Goal: Task Accomplishment & Management: Complete application form

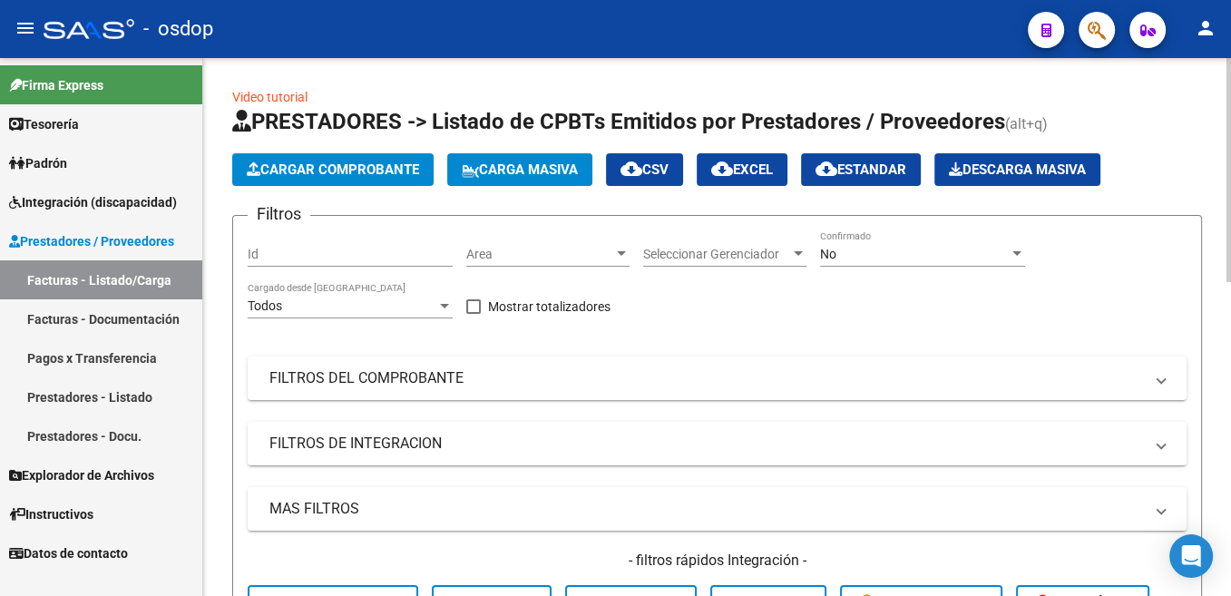
click at [370, 176] on span "Cargar Comprobante" at bounding box center [333, 169] width 172 height 16
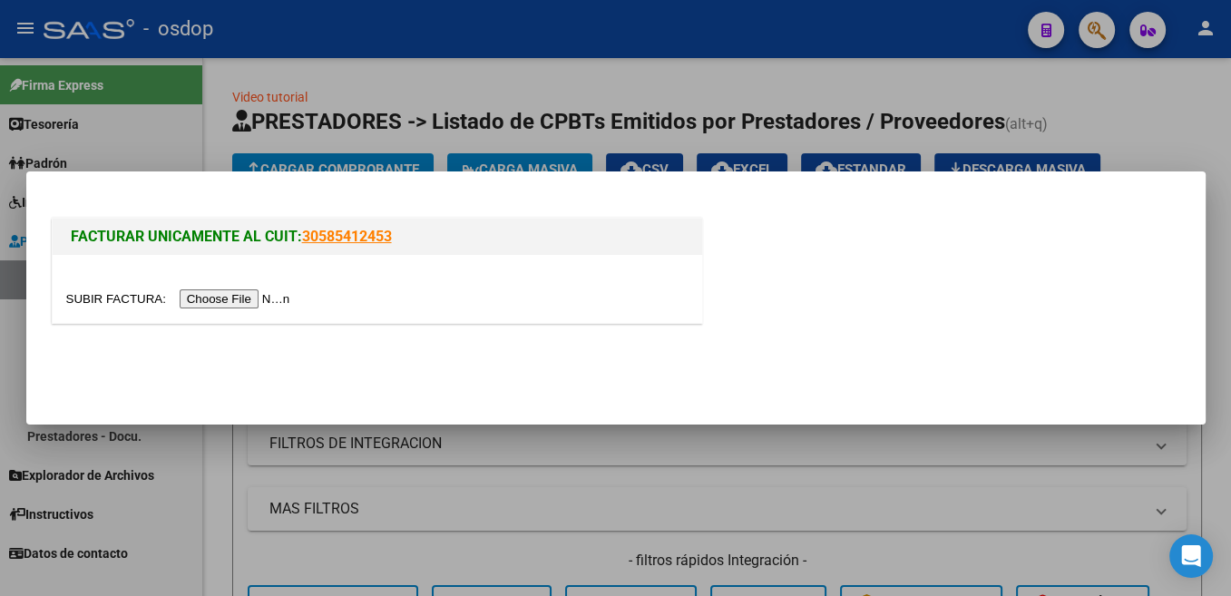
click at [100, 300] on input "file" at bounding box center [180, 298] width 229 height 19
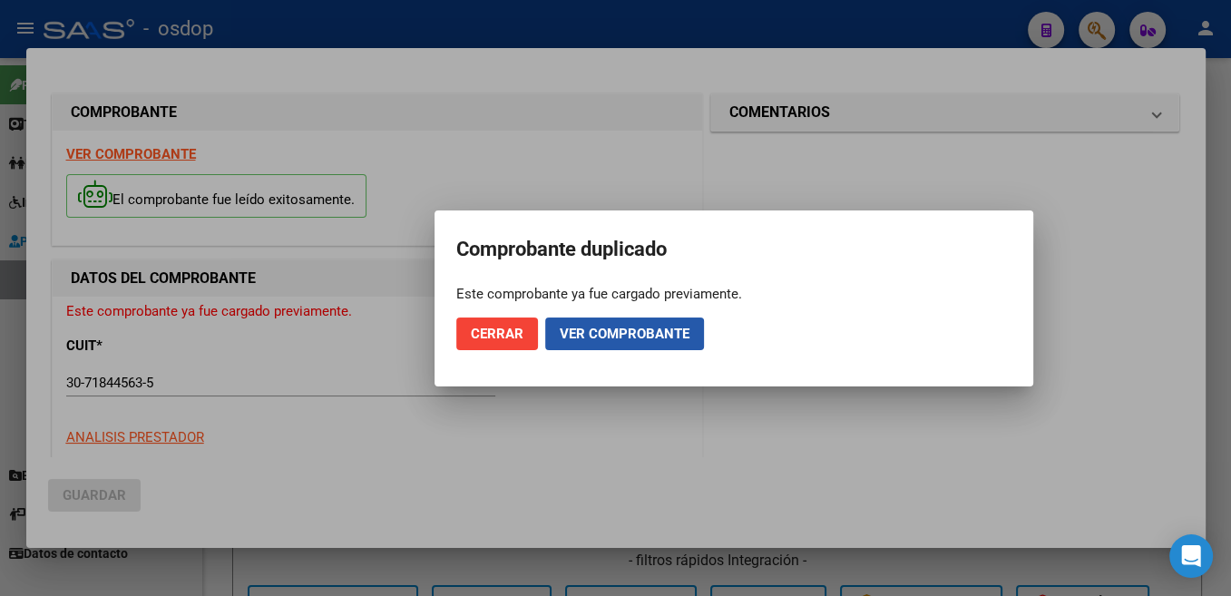
click at [600, 345] on button "Ver comprobante" at bounding box center [624, 333] width 159 height 33
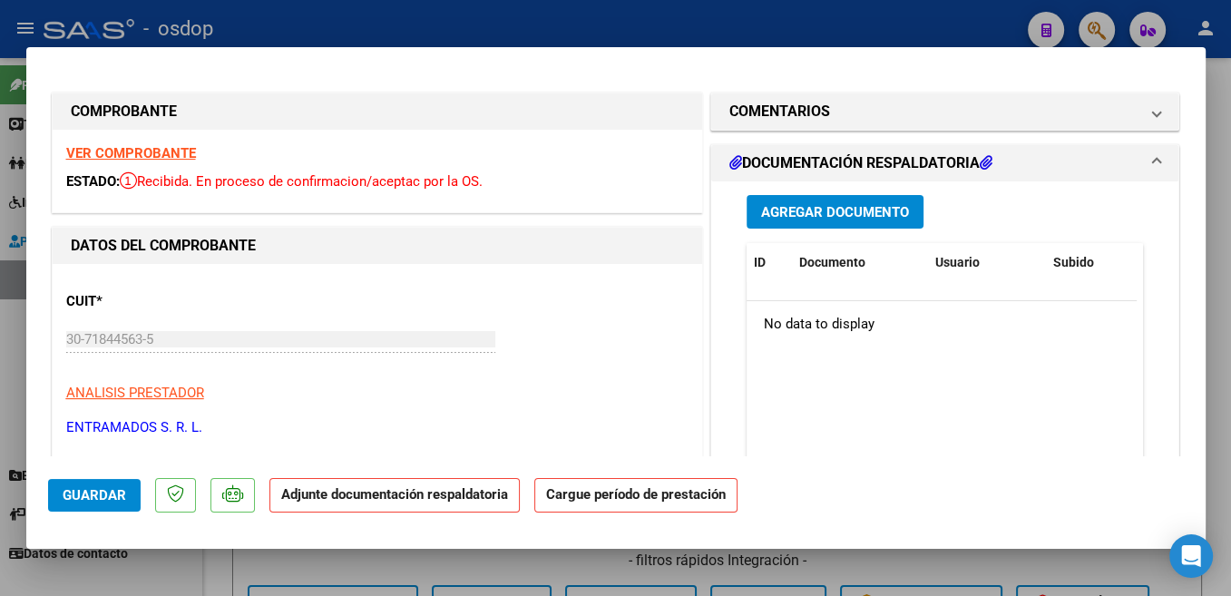
click at [93, 498] on span "Guardar" at bounding box center [94, 495] width 63 height 16
click at [874, 210] on span "Agregar Documento" at bounding box center [835, 212] width 148 height 16
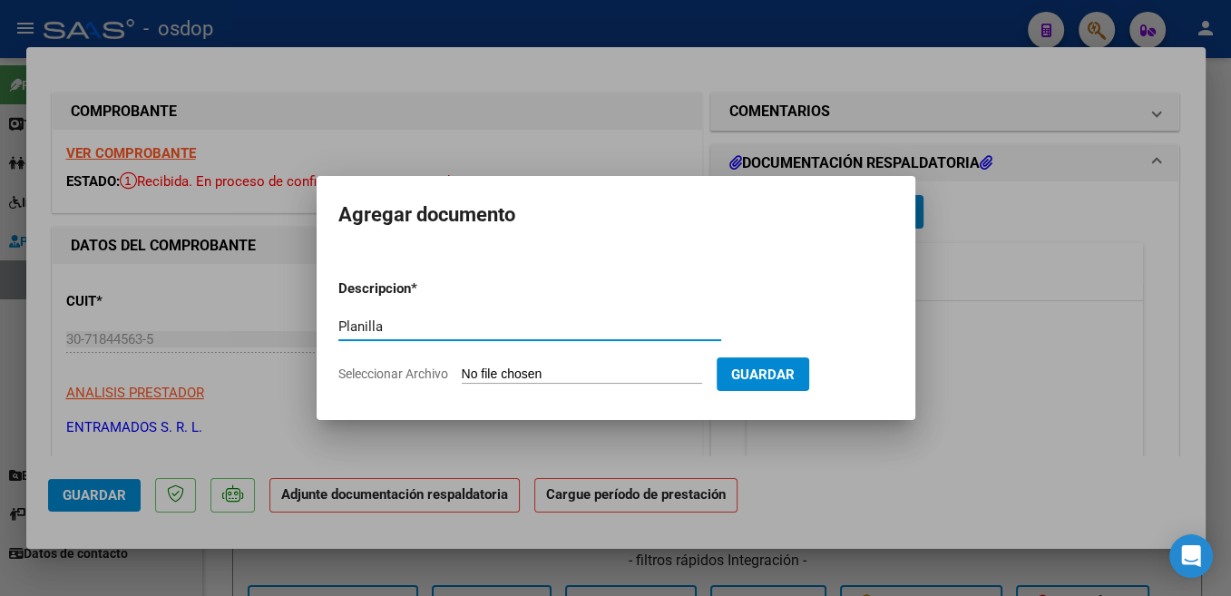
type input "Planilla"
click at [498, 381] on input "Seleccionar Archivo" at bounding box center [582, 374] width 240 height 17
type input "C:\fakepath\Planilla Asistencia [PERSON_NAME].pdf"
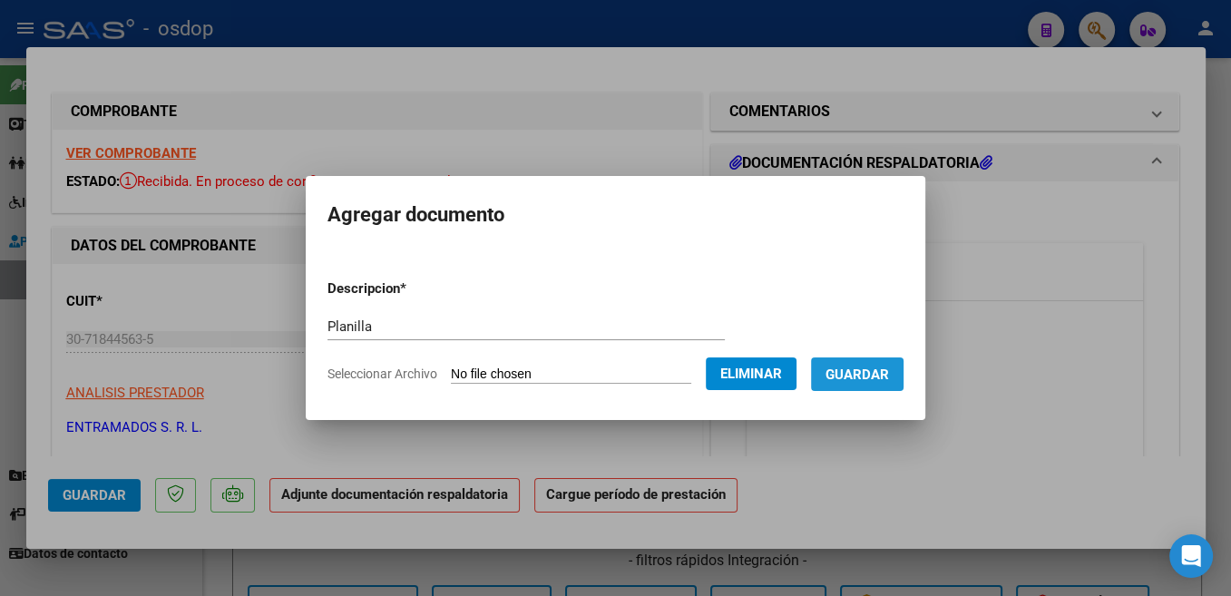
click at [869, 372] on span "Guardar" at bounding box center [856, 374] width 63 height 16
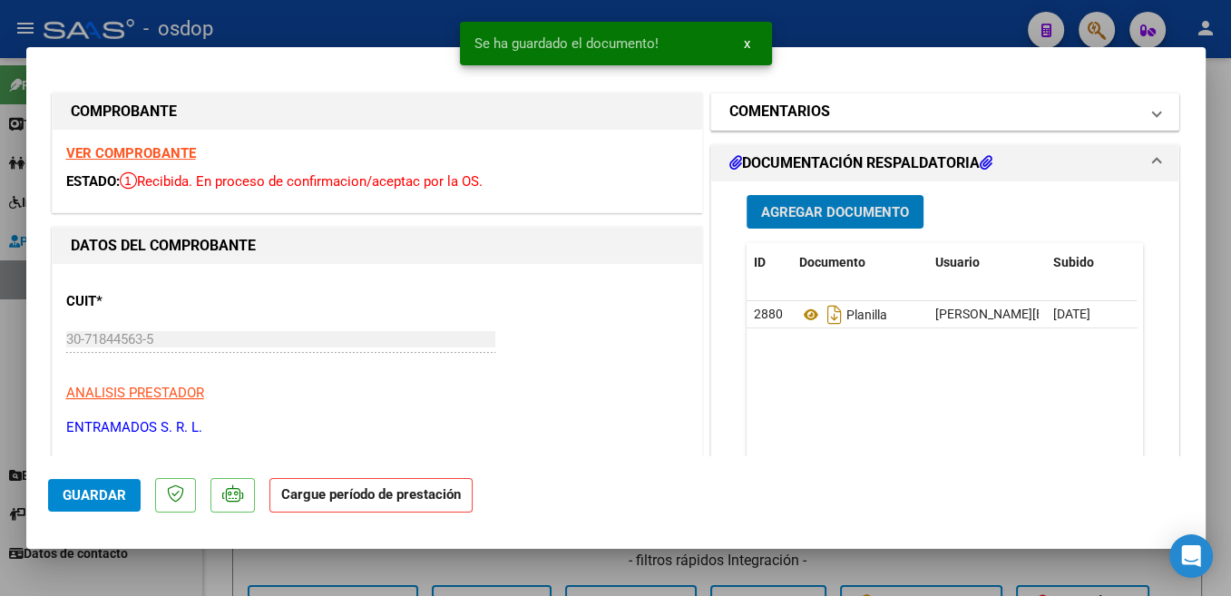
click at [794, 113] on h1 "COMENTARIOS" at bounding box center [779, 112] width 101 height 22
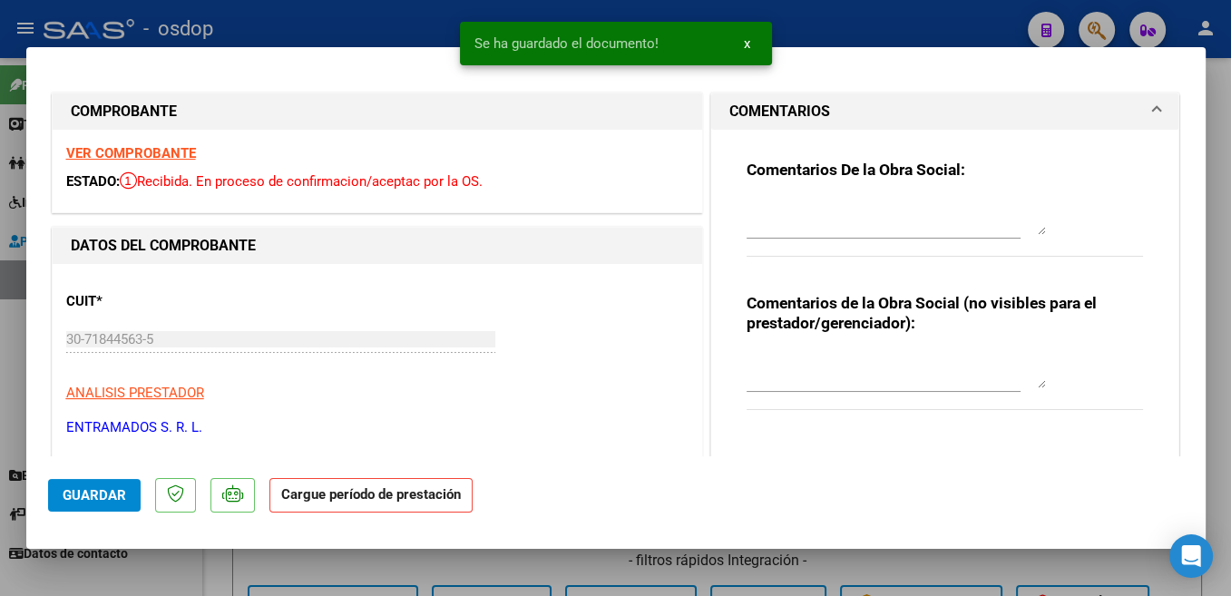
click at [794, 113] on h1 "COMENTARIOS" at bounding box center [779, 112] width 101 height 22
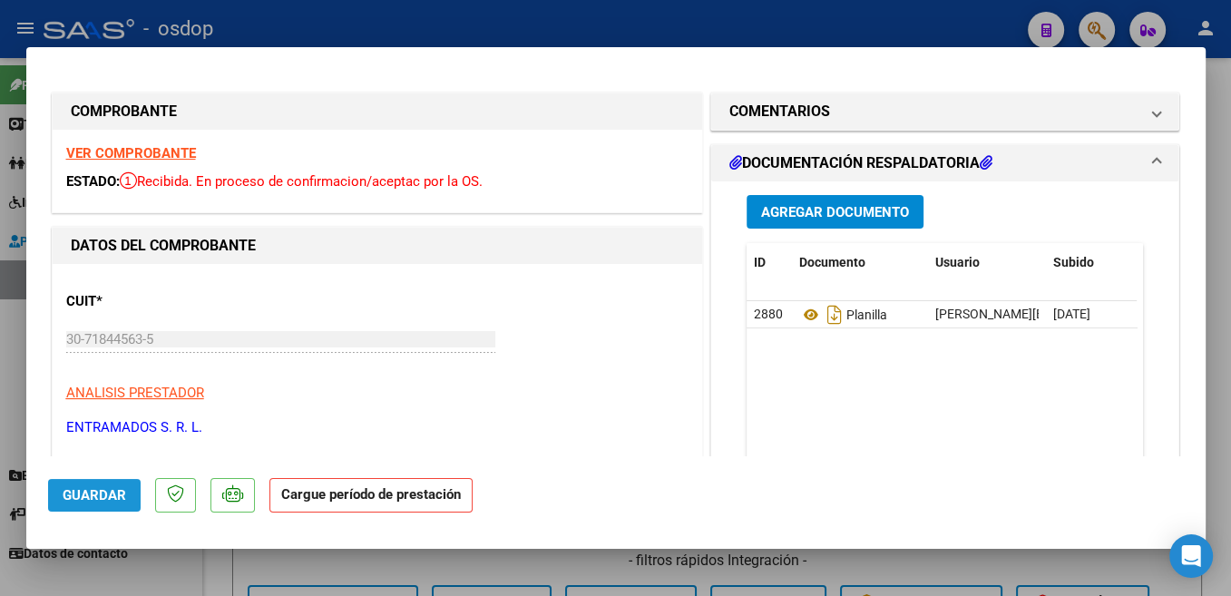
click at [114, 487] on button "Guardar" at bounding box center [94, 495] width 93 height 33
click at [48, 479] on button "Guardar" at bounding box center [94, 495] width 93 height 33
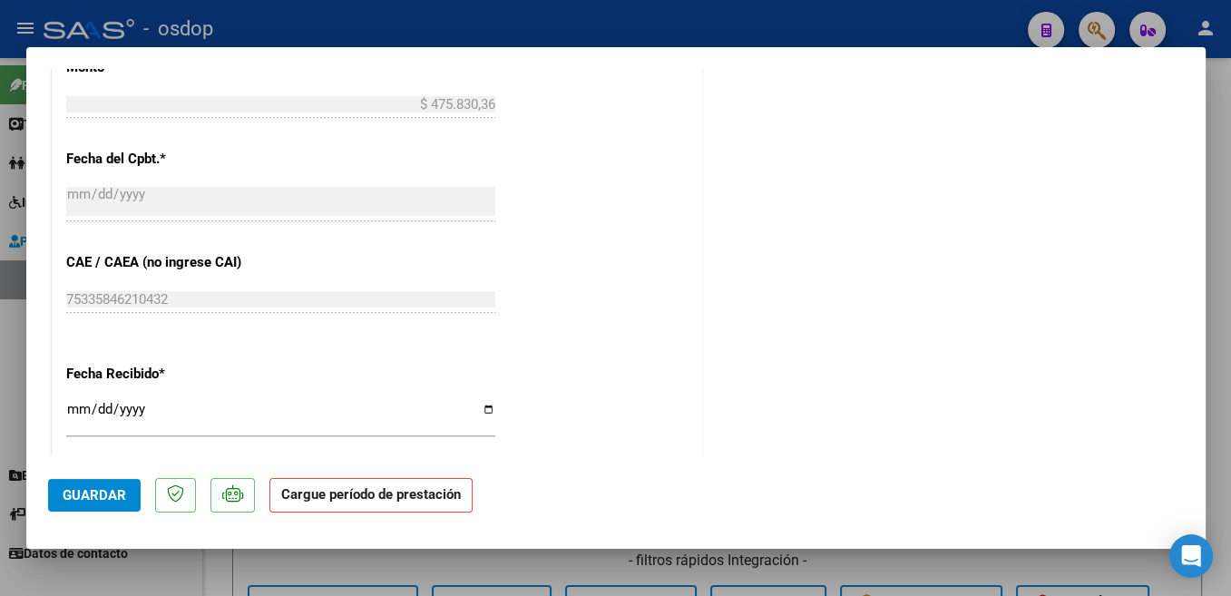
scroll to position [1142, 0]
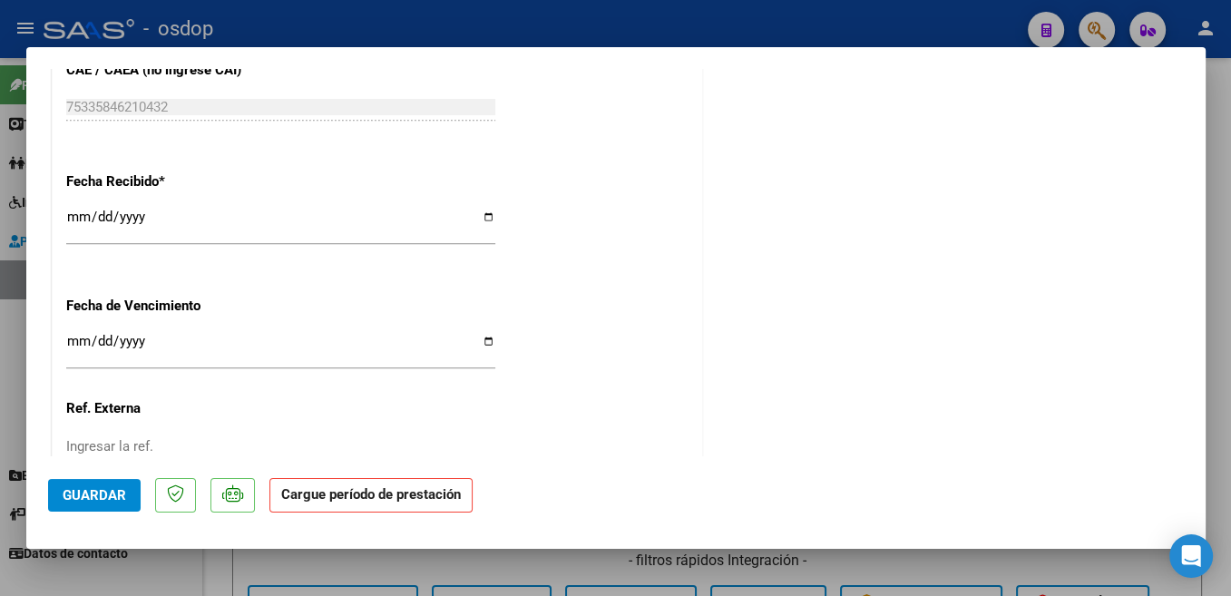
click at [142, 334] on input "Ingresar la fecha" at bounding box center [280, 348] width 429 height 29
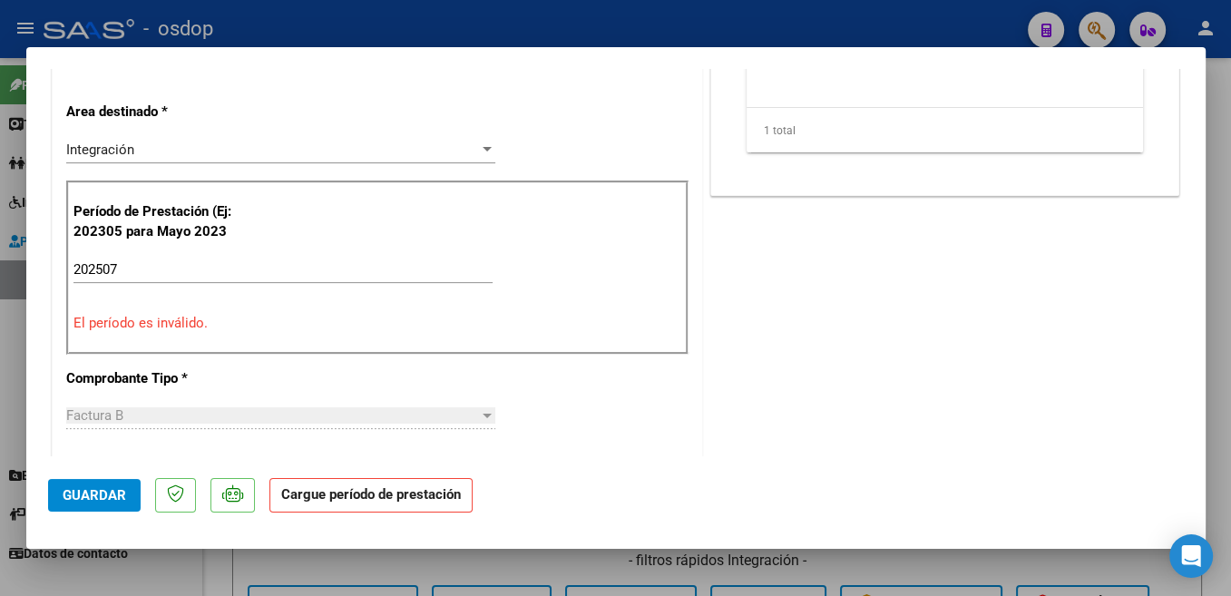
scroll to position [481, 0]
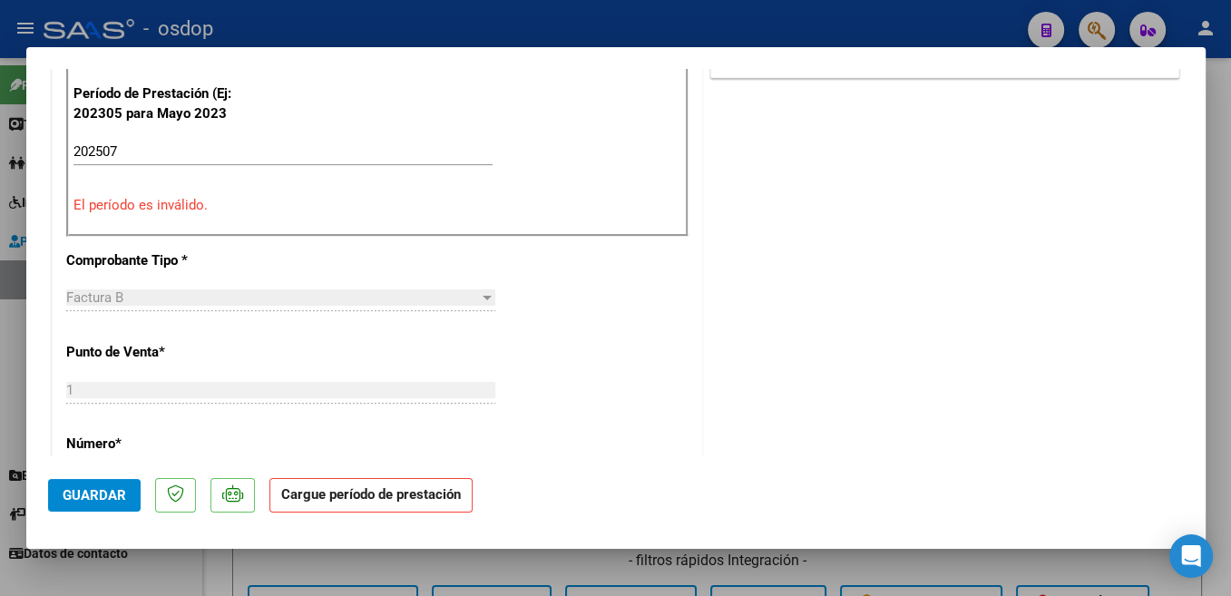
click at [181, 145] on input "202507" at bounding box center [282, 151] width 419 height 16
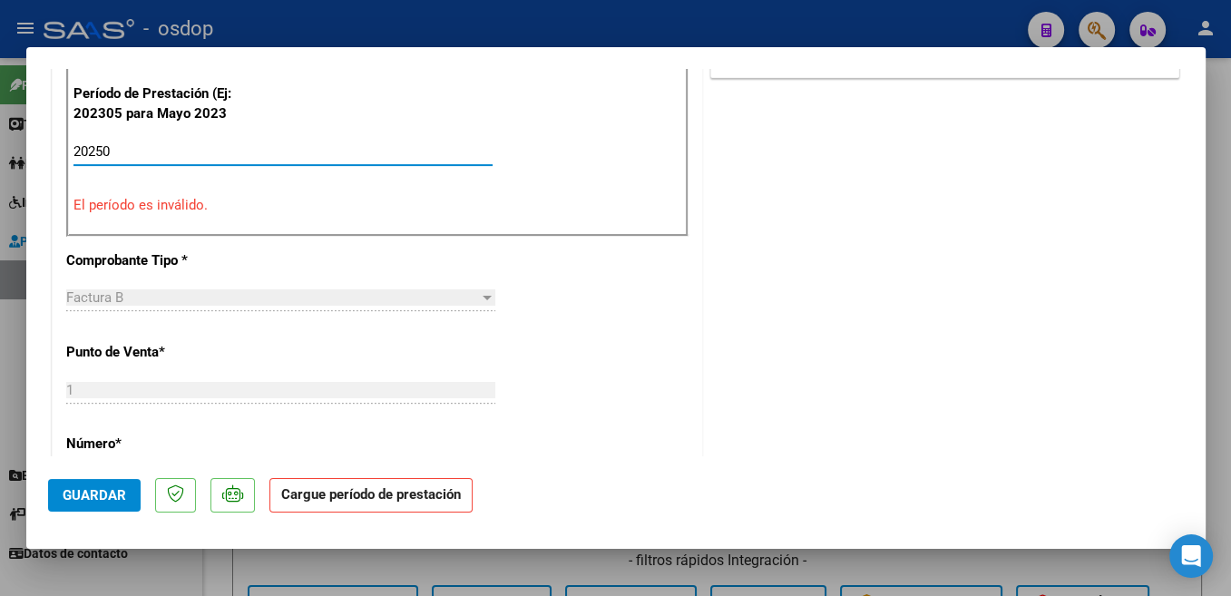
type input "202507"
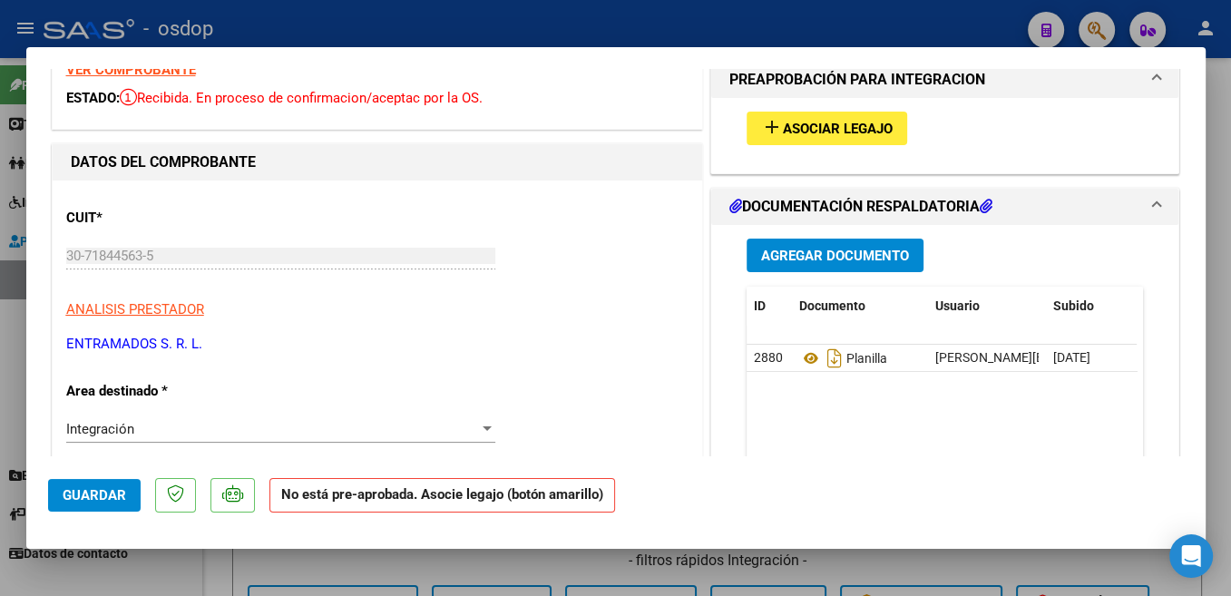
scroll to position [0, 0]
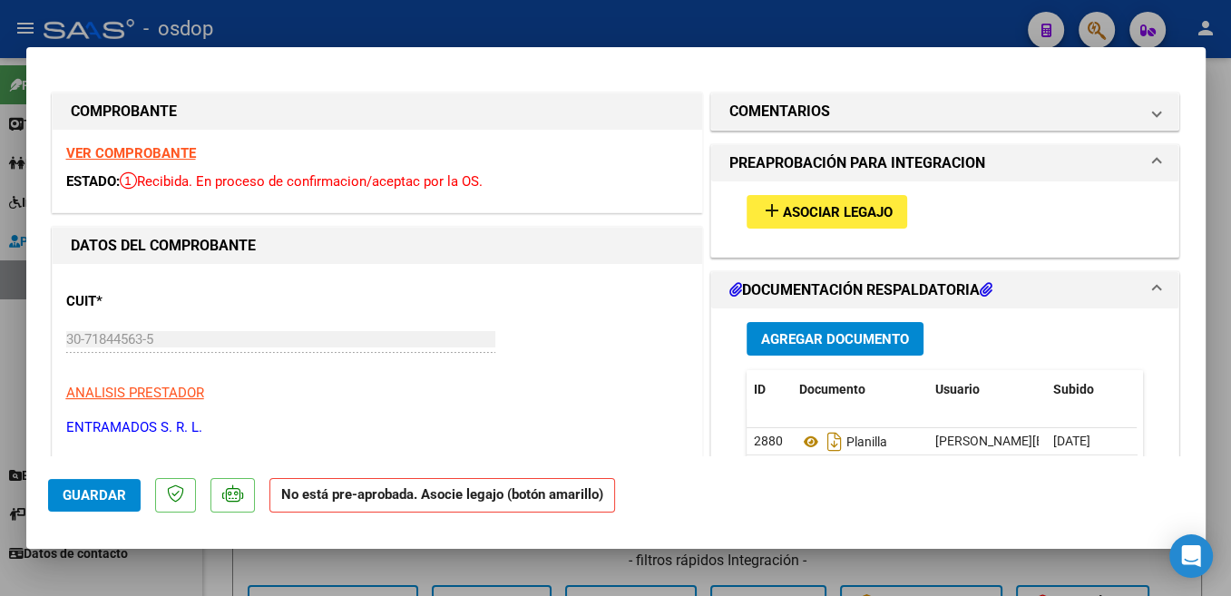
click at [866, 213] on span "Asociar Legajo" at bounding box center [838, 212] width 110 height 16
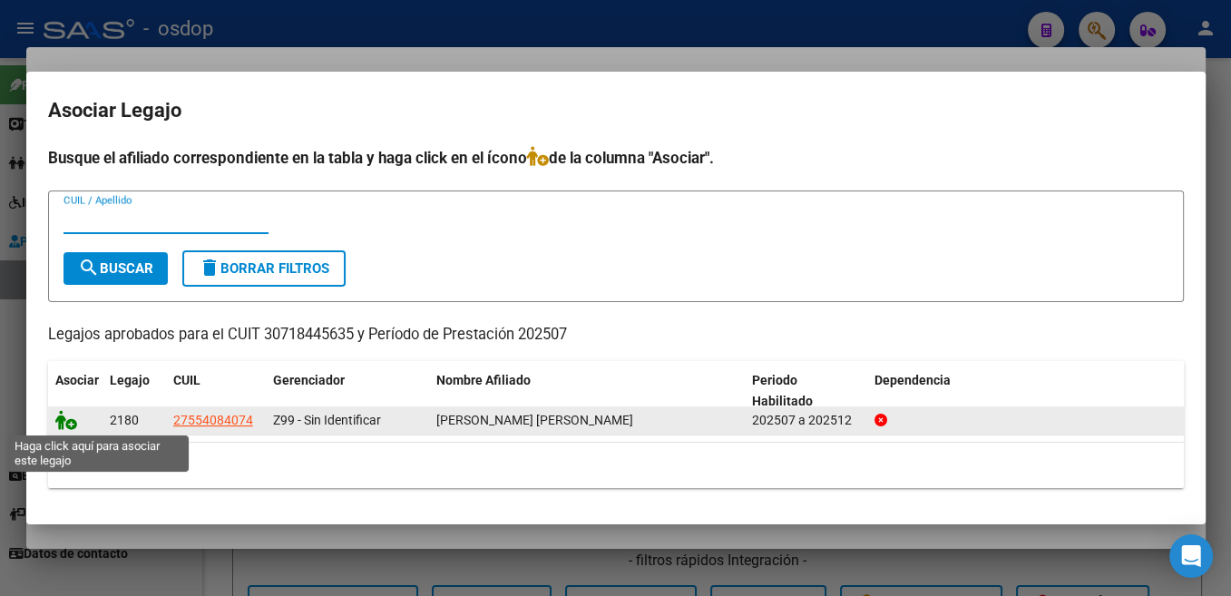
click at [65, 423] on icon at bounding box center [66, 420] width 22 height 20
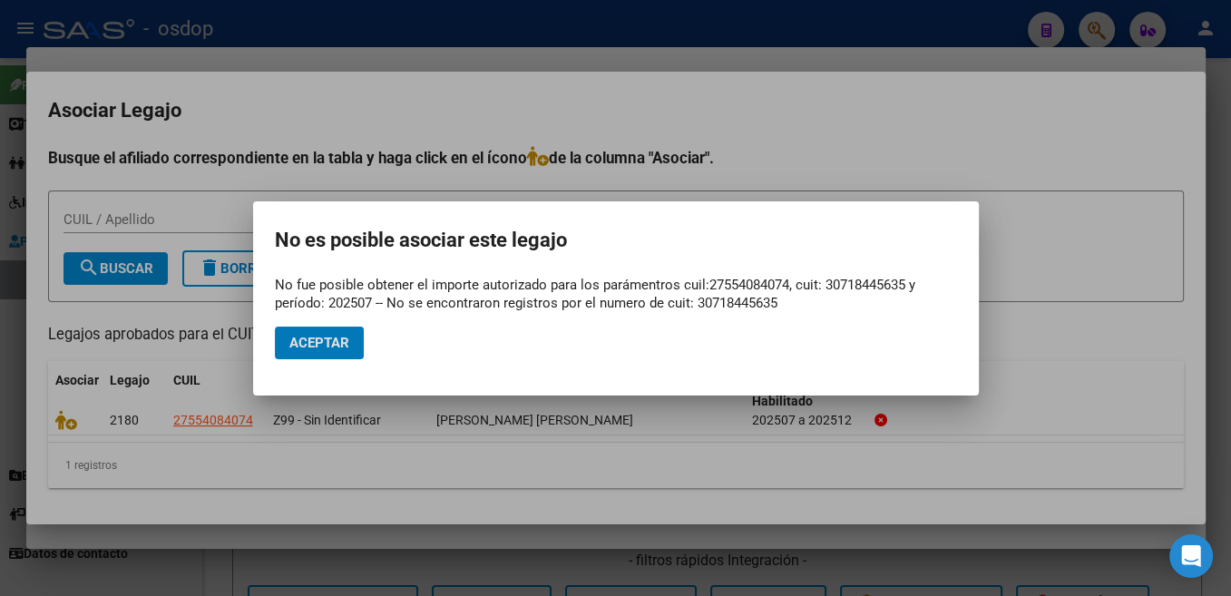
click at [342, 350] on span "Aceptar" at bounding box center [319, 343] width 60 height 16
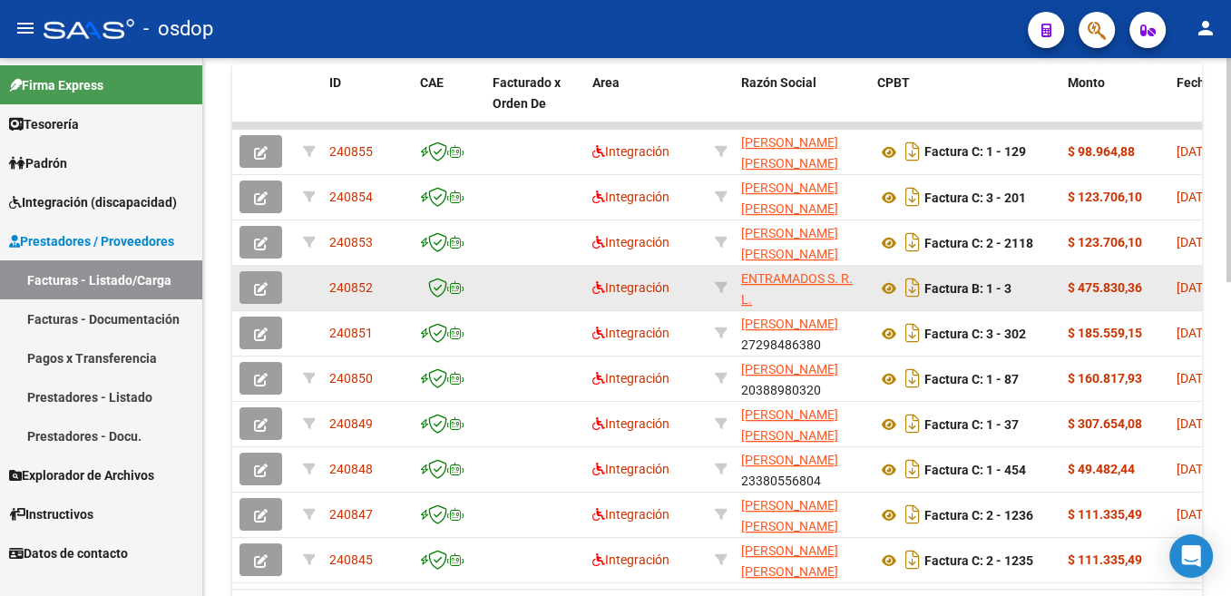
scroll to position [751, 0]
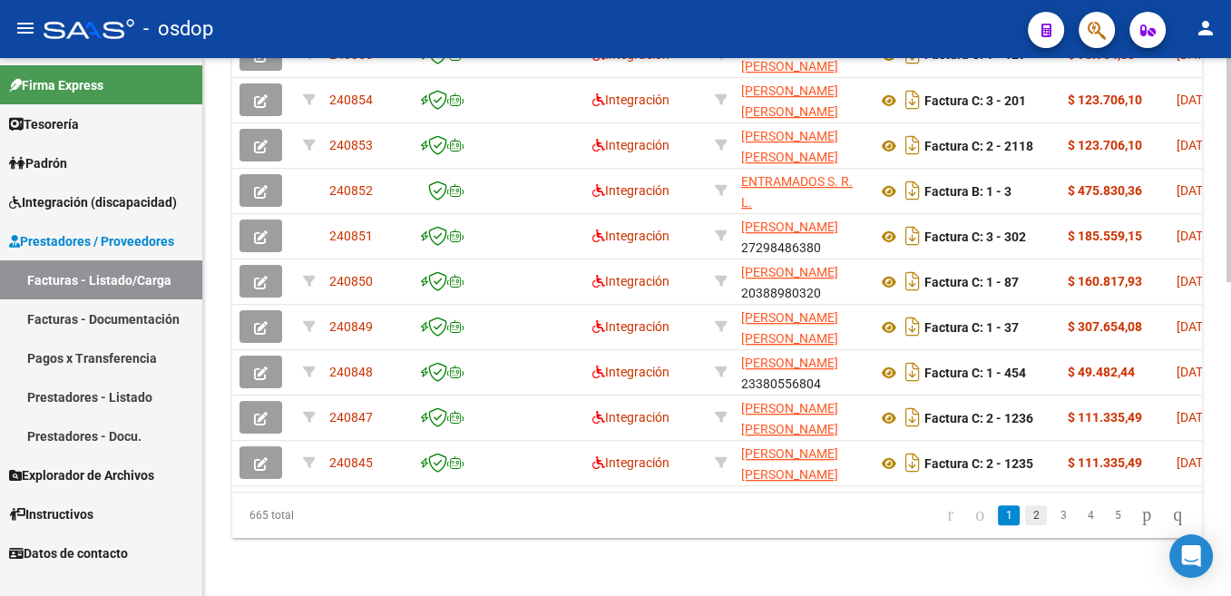
click at [1025, 517] on link "2" at bounding box center [1036, 515] width 22 height 20
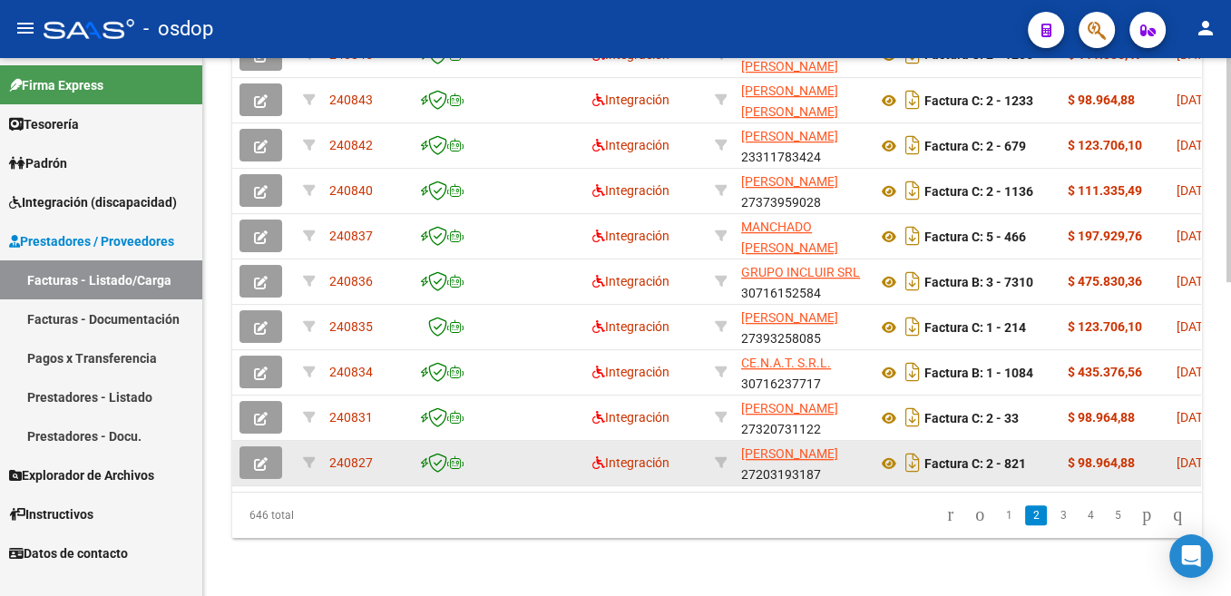
scroll to position [477, 0]
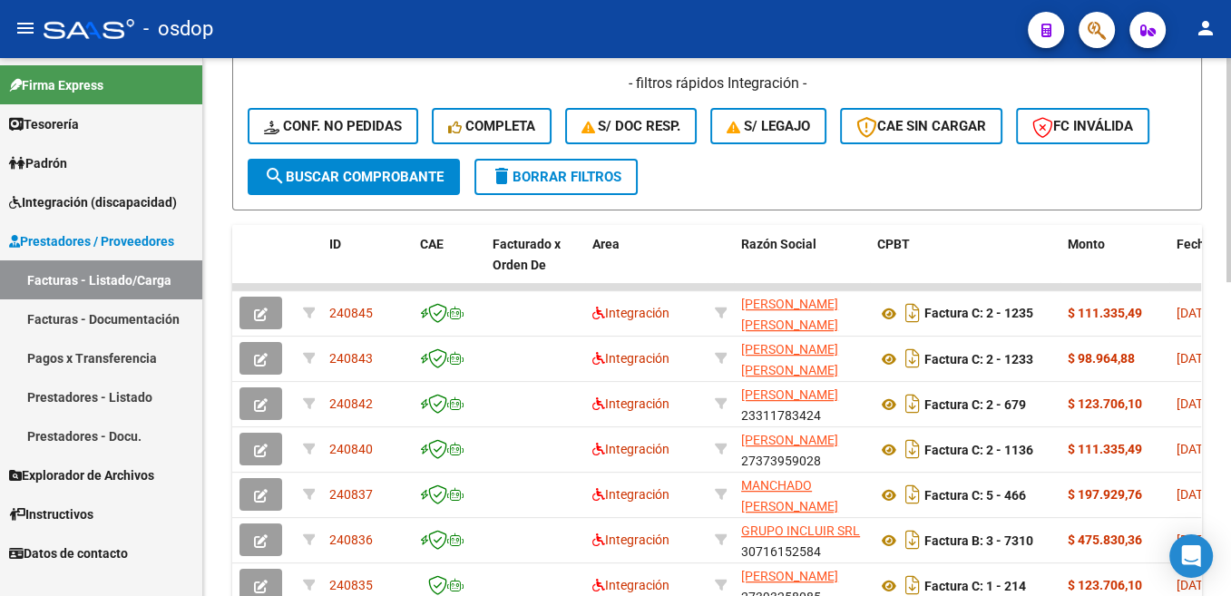
click at [779, 122] on span "S/ legajo" at bounding box center [768, 126] width 83 height 16
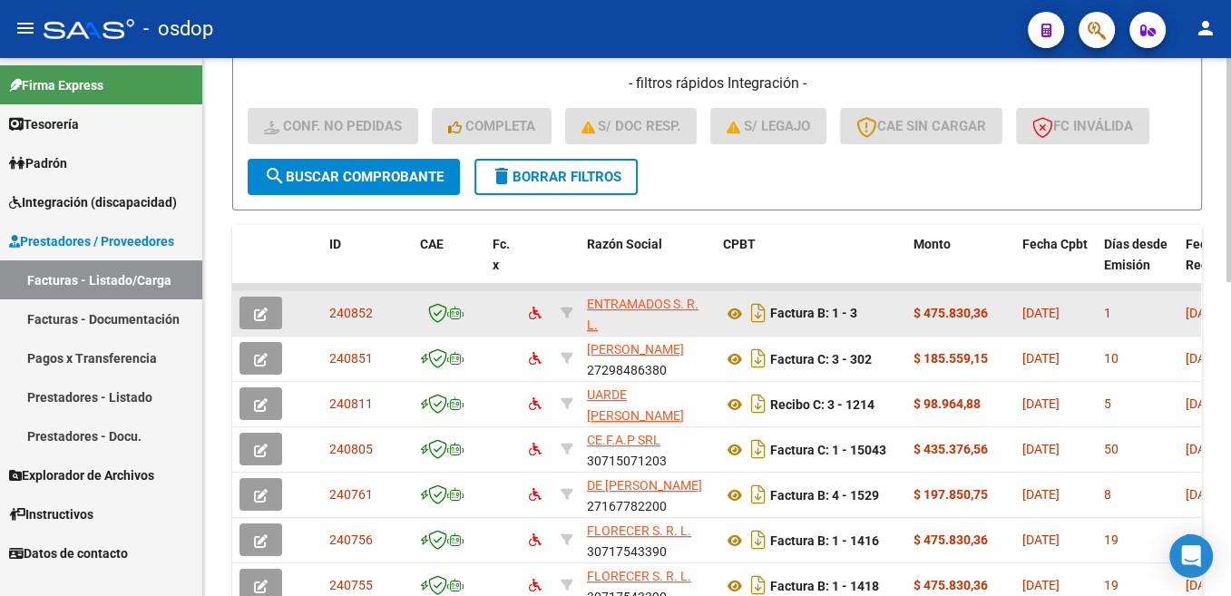
drag, startPoint x: 300, startPoint y: 313, endPoint x: 391, endPoint y: 317, distance: 90.8
click at [322, 317] on datatable-body-cell at bounding box center [309, 313] width 26 height 44
copy div "240852"
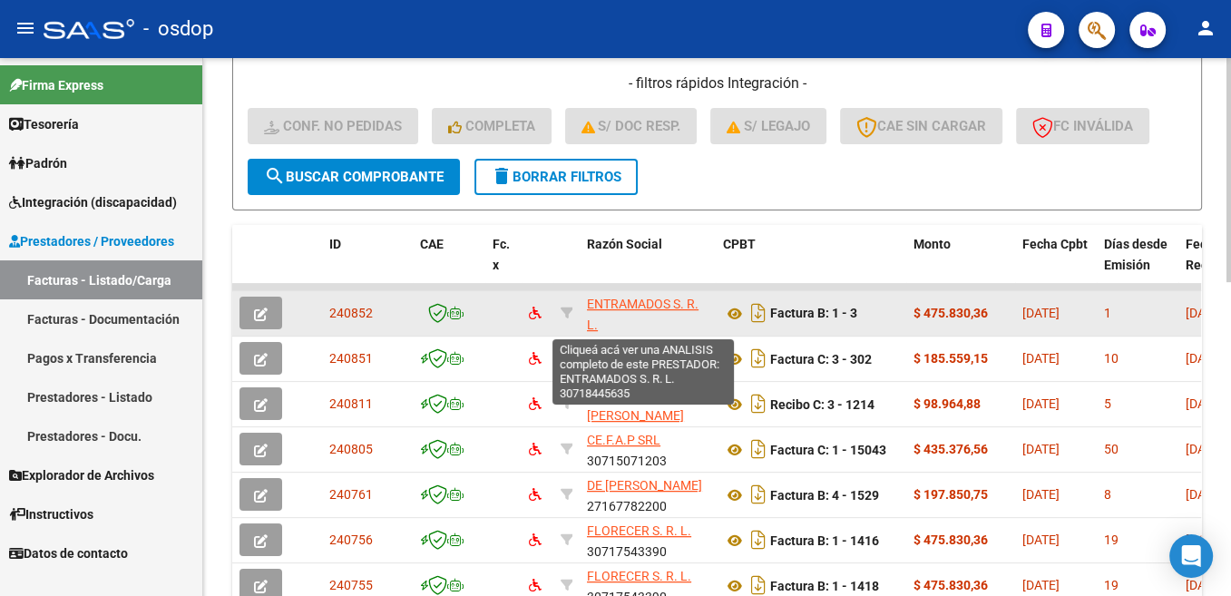
click at [628, 306] on span "ENTRAMADOS S. R. L." at bounding box center [643, 314] width 112 height 35
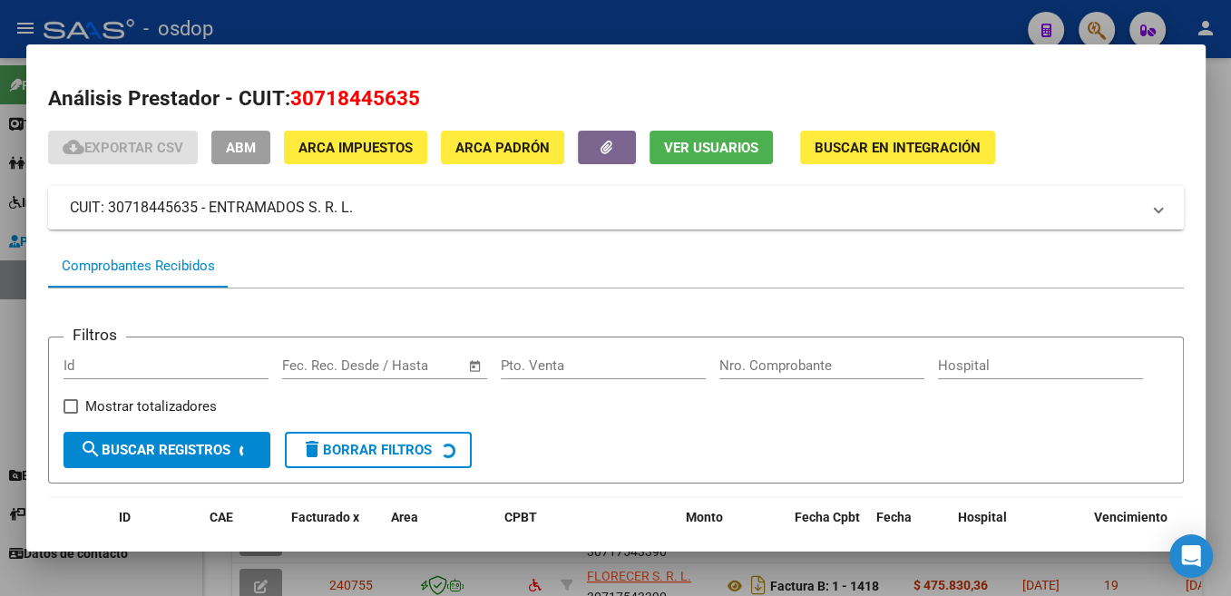
drag, startPoint x: 375, startPoint y: 203, endPoint x: 66, endPoint y: 211, distance: 308.5
click at [70, 211] on span "CUIT: 30718445635 - ENTRAMADOS S. R. L." at bounding box center [612, 208] width 1085 height 22
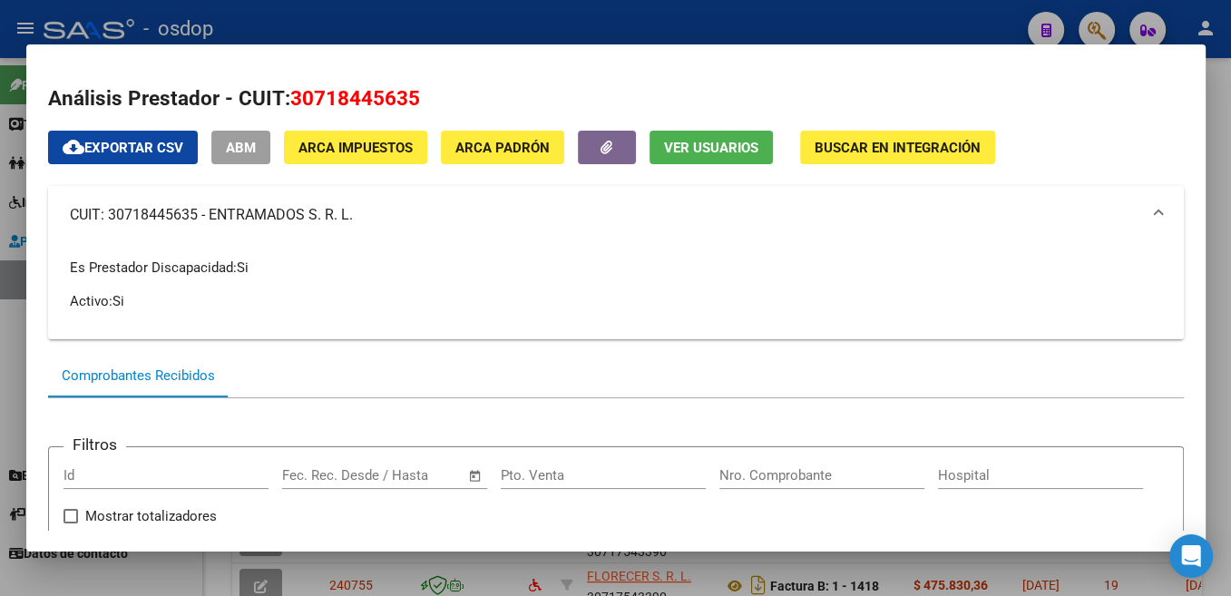
copy mat-panel-title "CUIT: 30718445635 - ENTRAMADOS S. R. L."
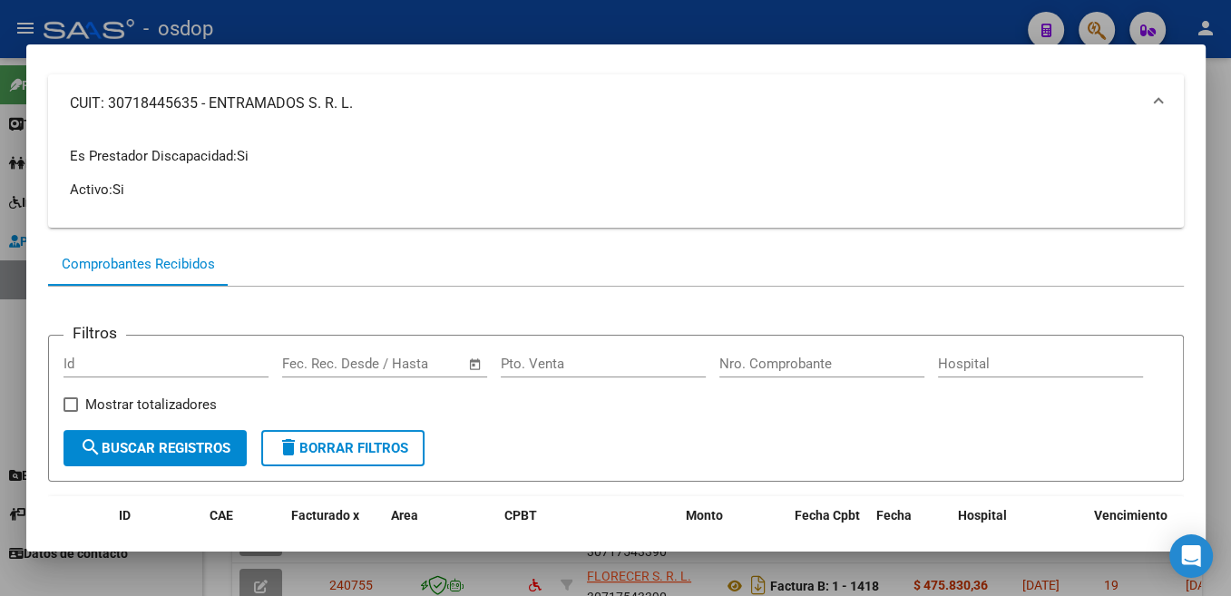
scroll to position [288, 0]
